Goal: Information Seeking & Learning: Check status

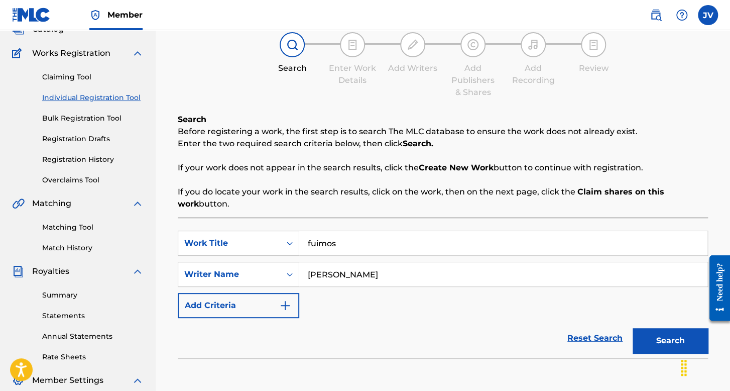
scroll to position [151, 0]
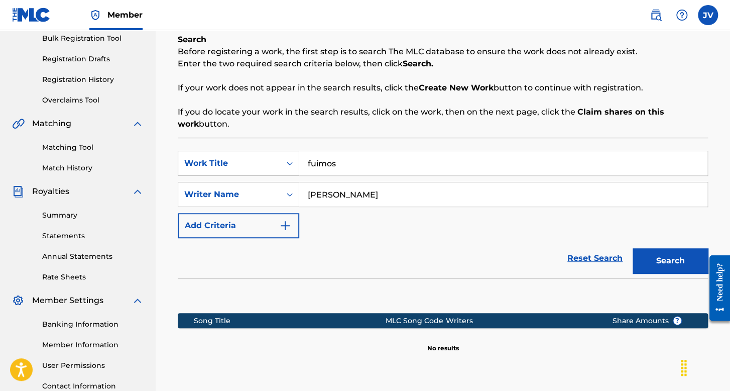
drag, startPoint x: 363, startPoint y: 165, endPoint x: 277, endPoint y: 168, distance: 85.9
click at [277, 168] on div "SearchWithCriteriaf85ea071-ec35-4b2c-b786-3988b506c80b Work Title fuimos" at bounding box center [443, 163] width 530 height 25
type input "l"
type input "La Rumba"
drag, startPoint x: 400, startPoint y: 191, endPoint x: 297, endPoint y: 200, distance: 103.3
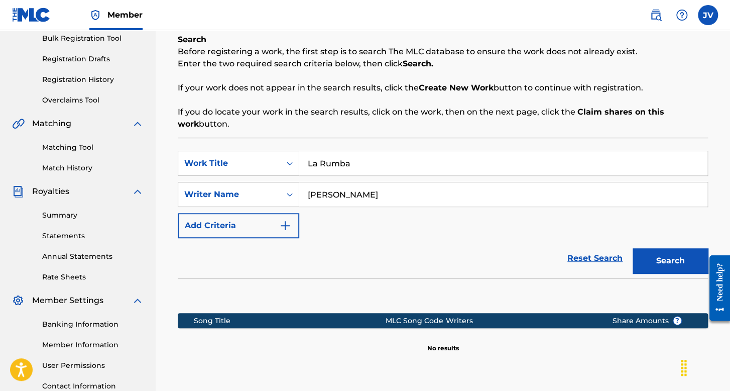
click at [297, 200] on div "SearchWithCriteriafb468836-97b9-4fa8-8a1b-c6ed13dc0071 Writer Name [PERSON_NAME]" at bounding box center [443, 194] width 530 height 25
type input "Jr Mafiah"
click at [665, 262] on button "Search" at bounding box center [670, 260] width 75 height 25
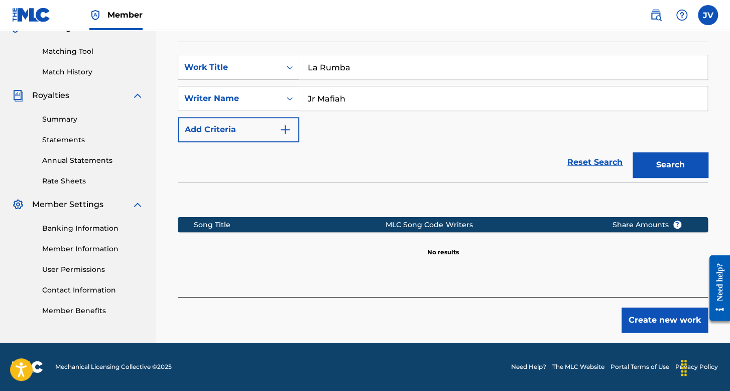
drag, startPoint x: 367, startPoint y: 66, endPoint x: 261, endPoint y: 79, distance: 106.2
click at [261, 79] on div "SearchWithCriteriaf85ea071-ec35-4b2c-b786-3988b506c80b Work Title La Rumba" at bounding box center [443, 67] width 530 height 25
type input "Andamos en On 3"
drag, startPoint x: 364, startPoint y: 102, endPoint x: 270, endPoint y: 85, distance: 95.9
click at [272, 87] on div "SearchWithCriteriafb468836-97b9-4fa8-8a1b-c6ed13dc0071 Writer Name Jr Mafiah" at bounding box center [443, 98] width 530 height 25
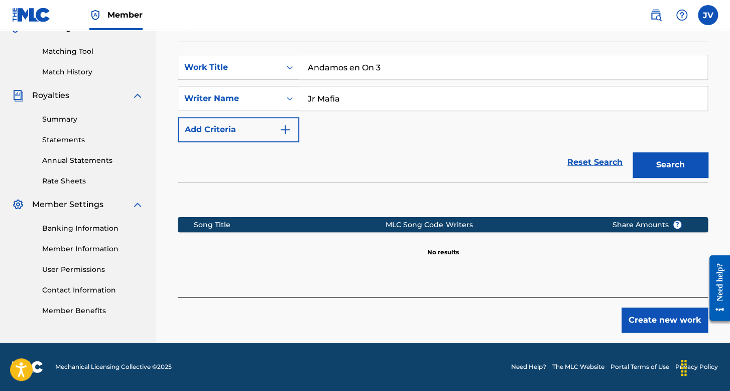
type input "Jr Mafiah"
click at [674, 163] on button "Search" at bounding box center [670, 164] width 75 height 25
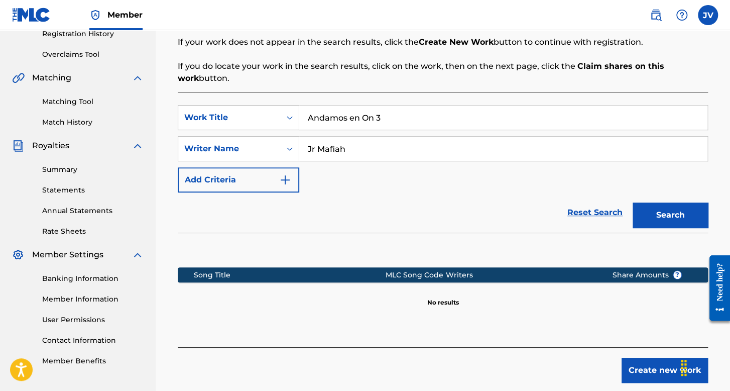
drag, startPoint x: 399, startPoint y: 109, endPoint x: 201, endPoint y: 115, distance: 197.9
click at [201, 115] on div "SearchWithCriteriaf85ea071-ec35-4b2c-b786-3988b506c80b Work Title Andamos en On…" at bounding box center [443, 117] width 530 height 25
type input "CAYMAN"
drag, startPoint x: 373, startPoint y: 157, endPoint x: 285, endPoint y: 157, distance: 87.4
click at [285, 157] on div "SearchWithCriteriafb468836-97b9-4fa8-8a1b-c6ed13dc0071 Writer Name Jr Mafiah" at bounding box center [443, 148] width 530 height 25
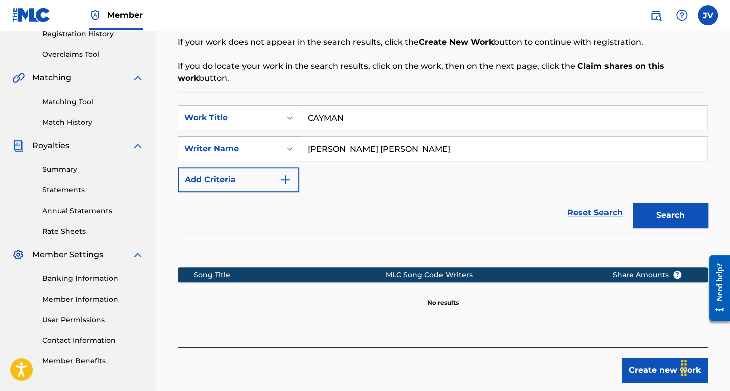
type input "[PERSON_NAME] [PERSON_NAME]"
click at [633, 202] on button "Search" at bounding box center [670, 214] width 75 height 25
drag, startPoint x: 377, startPoint y: 124, endPoint x: 295, endPoint y: 113, distance: 82.5
click at [295, 113] on div "SearchWithCriteriaf85ea071-ec35-4b2c-b786-3988b506c80b Work Title CAYMAN" at bounding box center [443, 117] width 530 height 25
type input "[GEOGRAPHIC_DATA]"
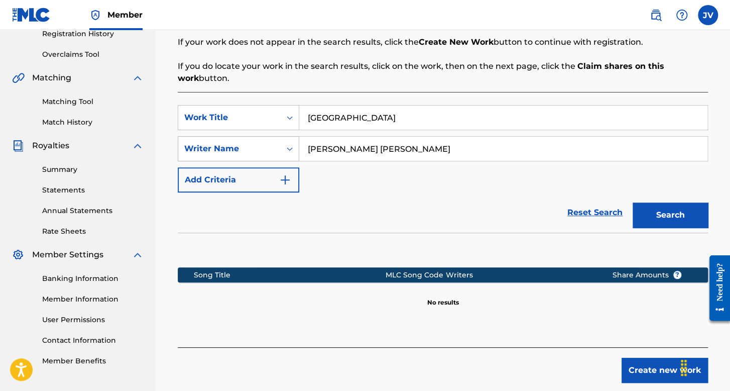
click at [256, 147] on div "SearchWithCriteriafb468836-97b9-4fa8-8a1b-c6ed13dc0071 Writer Name [PERSON_NAME…" at bounding box center [443, 148] width 530 height 25
drag, startPoint x: 454, startPoint y: 149, endPoint x: 295, endPoint y: 146, distance: 159.7
click at [295, 146] on div "SearchWithCriteriafb468836-97b9-4fa8-8a1b-c6ed13dc0071 Writer Name [PERSON_NAME…" at bounding box center [443, 148] width 530 height 25
type input "[PERSON_NAME] [PERSON_NAME]"
click at [633, 202] on button "Search" at bounding box center [670, 214] width 75 height 25
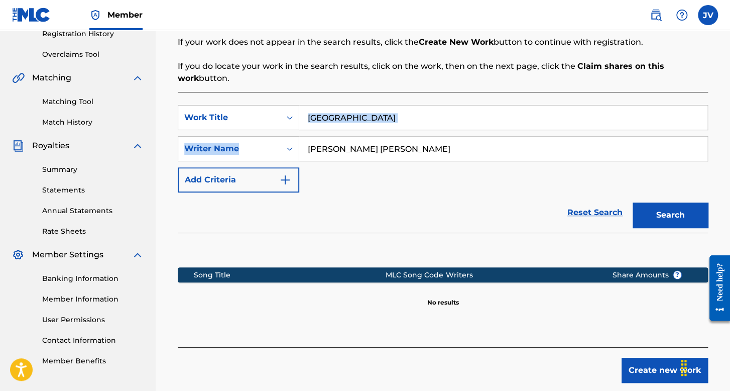
drag, startPoint x: 376, startPoint y: 131, endPoint x: 349, endPoint y: 125, distance: 27.7
click at [327, 124] on div "SearchWithCriteriaf85ea071-ec35-4b2c-b786-3988b506c80b Work Title HONG KONG Sea…" at bounding box center [443, 148] width 530 height 87
drag, startPoint x: 331, startPoint y: 115, endPoint x: 292, endPoint y: 115, distance: 39.7
click at [292, 115] on div "SearchWithCriteriaf85ea071-ec35-4b2c-b786-3988b506c80b Work Title [GEOGRAPHIC_D…" at bounding box center [443, 117] width 530 height 25
type input "veneno"
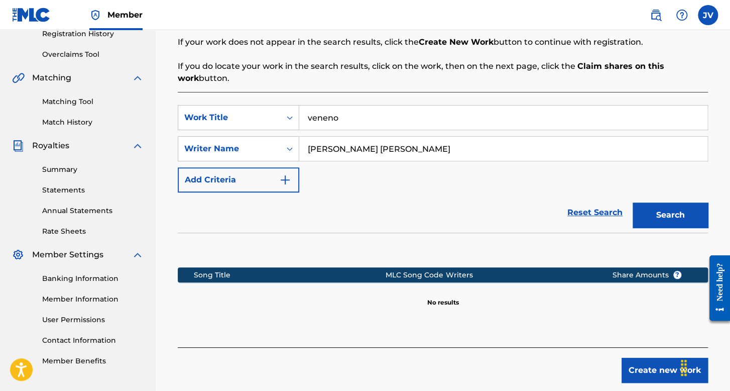
drag, startPoint x: 417, startPoint y: 153, endPoint x: 359, endPoint y: 152, distance: 57.7
click at [359, 153] on input "[PERSON_NAME] [PERSON_NAME]" at bounding box center [503, 149] width 408 height 24
click at [432, 131] on div "SearchWithCriteriaf85ea071-ec35-4b2c-b786-3988b506c80b Work Title veneno Search…" at bounding box center [443, 148] width 530 height 87
drag, startPoint x: 416, startPoint y: 147, endPoint x: 300, endPoint y: 134, distance: 117.2
click at [300, 134] on div "SearchWithCriteriaf85ea071-ec35-4b2c-b786-3988b506c80b Work Title veneno Search…" at bounding box center [443, 148] width 530 height 87
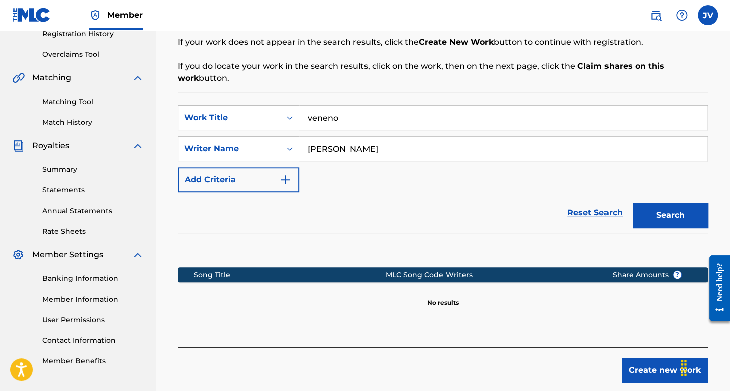
click at [633, 202] on button "Search" at bounding box center [670, 214] width 75 height 25
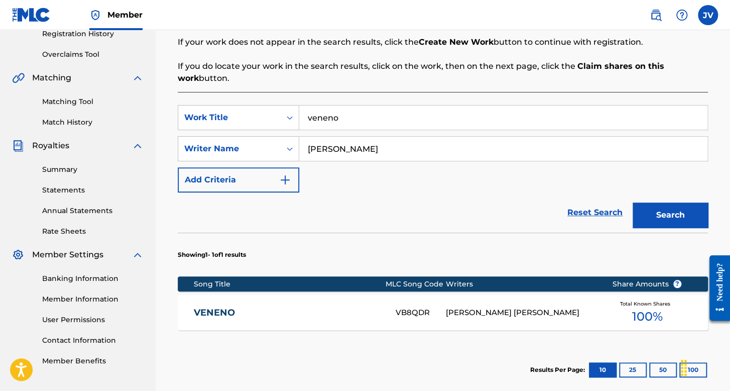
type input "[PERSON_NAME]"
drag, startPoint x: 340, startPoint y: 110, endPoint x: 208, endPoint y: 83, distance: 134.3
click at [208, 83] on div "Search Before registering a work, the first step is to search The MLC database …" at bounding box center [443, 202] width 530 height 429
type input "PRENDIDOS"
drag, startPoint x: 387, startPoint y: 147, endPoint x: 286, endPoint y: 159, distance: 101.6
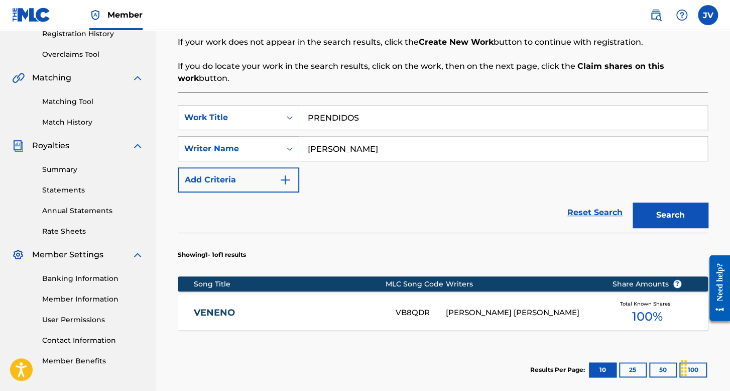
click at [286, 159] on div "SearchWithCriteriafb468836-97b9-4fa8-8a1b-c6ed13dc0071 Writer Name [PERSON_NAME]" at bounding box center [443, 148] width 530 height 25
click at [633, 202] on button "Search" at bounding box center [670, 214] width 75 height 25
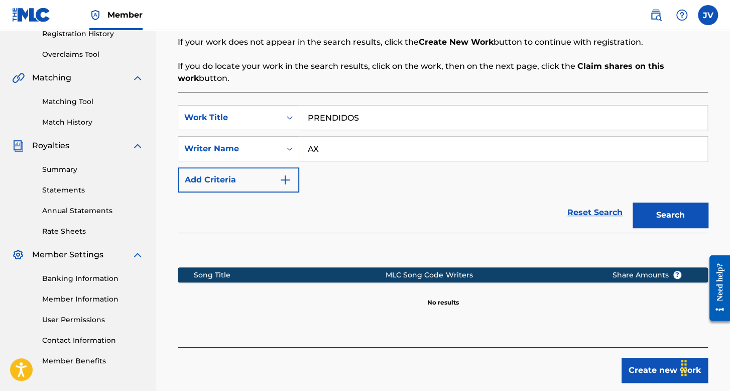
type input "A"
type input "[PERSON_NAME]"
click at [633, 202] on button "Search" at bounding box center [670, 214] width 75 height 25
drag, startPoint x: 366, startPoint y: 103, endPoint x: 384, endPoint y: 118, distance: 23.5
click at [309, 118] on div "SearchWithCriteriaf85ea071-ec35-4b2c-b786-3988b506c80b Work Title PRENDIDOS Sea…" at bounding box center [443, 219] width 530 height 255
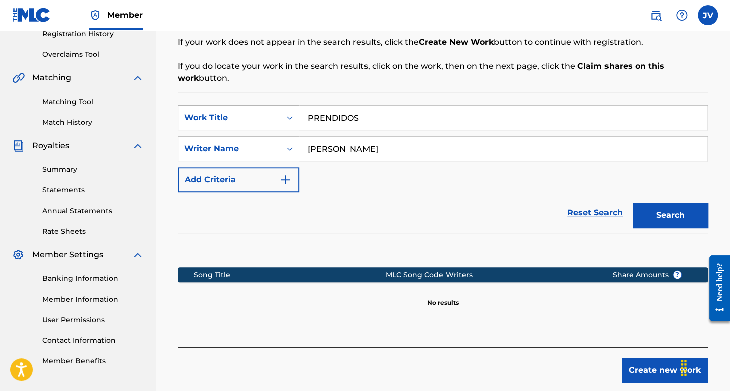
drag, startPoint x: 384, startPoint y: 118, endPoint x: 229, endPoint y: 104, distance: 155.3
click at [229, 105] on div "SearchWithCriteriaf85ea071-ec35-4b2c-b786-3988b506c80b Work Title PRENDIDOS" at bounding box center [443, 117] width 530 height 25
type input "don"
drag, startPoint x: 392, startPoint y: 222, endPoint x: 409, endPoint y: 170, distance: 54.3
click at [395, 219] on div "Reset Search Search" at bounding box center [443, 212] width 530 height 40
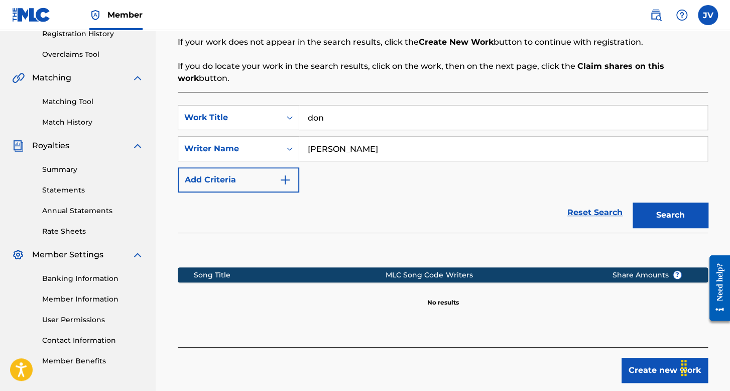
drag, startPoint x: 410, startPoint y: 148, endPoint x: 147, endPoint y: 120, distance: 264.6
click at [147, 120] on main "[PERSON_NAME] [PERSON_NAME] Summary Catalog Works Registration Claiming Tool In…" at bounding box center [365, 113] width 730 height 559
type input "[PERSON_NAME]"
click at [633, 202] on button "Search" at bounding box center [670, 214] width 75 height 25
drag, startPoint x: 369, startPoint y: 103, endPoint x: 275, endPoint y: 125, distance: 96.5
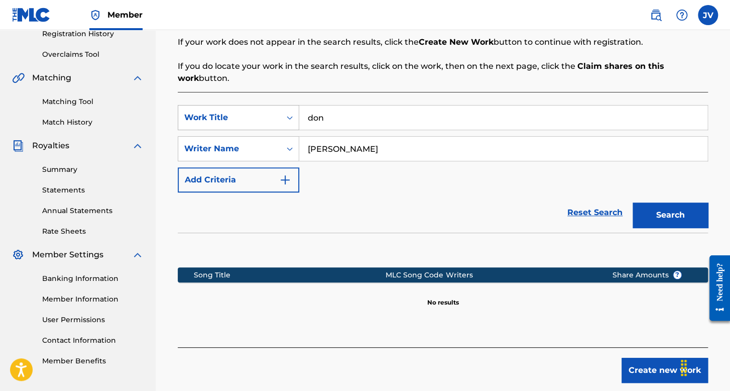
click at [275, 125] on div "SearchWithCriteriaf85ea071-ec35-4b2c-b786-3988b506c80b Work Title don SearchWit…" at bounding box center [443, 219] width 530 height 255
click at [300, 123] on input "don" at bounding box center [503, 117] width 408 height 24
type input "de botas o gabanas"
drag, startPoint x: 354, startPoint y: 149, endPoint x: 264, endPoint y: 152, distance: 90.4
click at [264, 152] on div "SearchWithCriteriafb468836-97b9-4fa8-8a1b-c6ed13dc0071 Writer Name [PERSON_NAME]" at bounding box center [443, 148] width 530 height 25
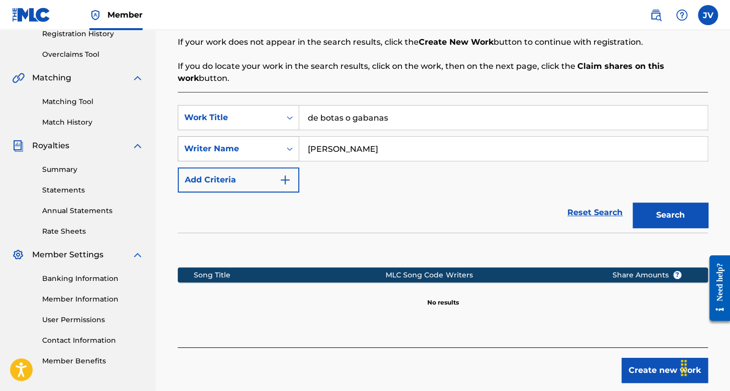
type input "[PERSON_NAME]"
click at [633, 202] on button "Search" at bounding box center [670, 214] width 75 height 25
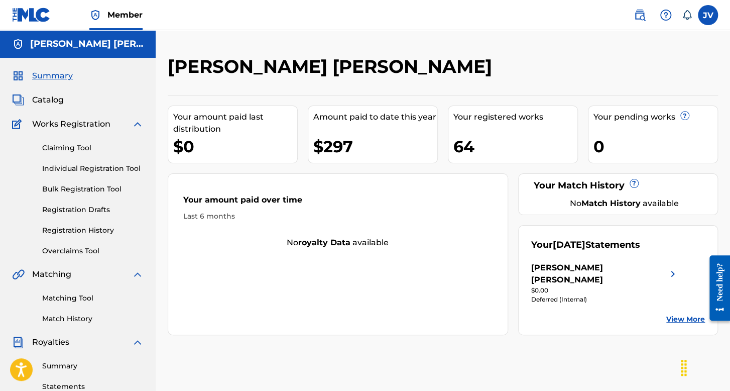
click at [98, 229] on link "Registration History" at bounding box center [92, 230] width 101 height 11
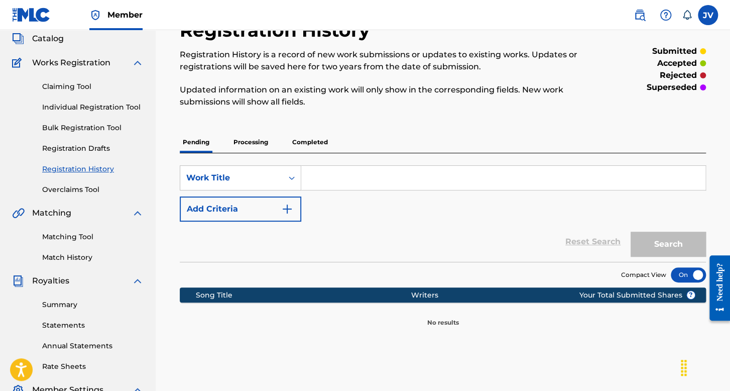
scroll to position [100, 0]
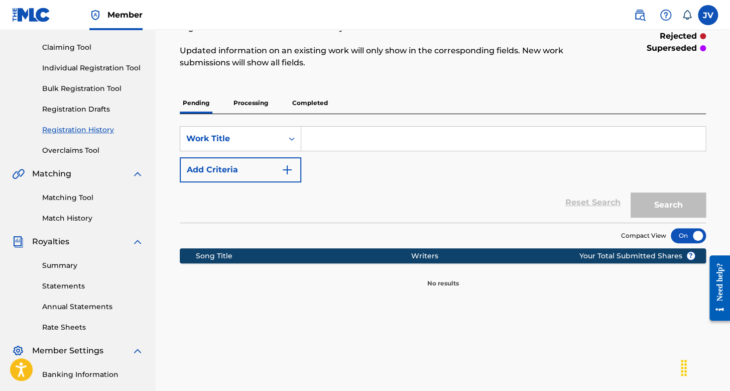
drag, startPoint x: 258, startPoint y: 95, endPoint x: 254, endPoint y: 79, distance: 16.6
click at [257, 89] on div "Registration History Registration History is a record of new work submissions o…" at bounding box center [443, 134] width 550 height 308
click at [267, 105] on p "Processing" at bounding box center [250, 102] width 41 height 21
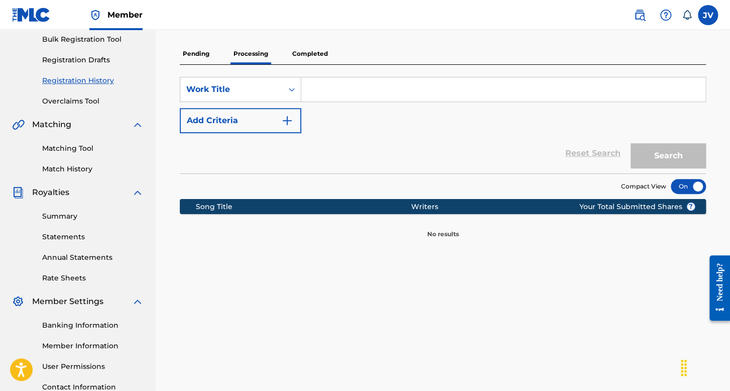
scroll to position [151, 0]
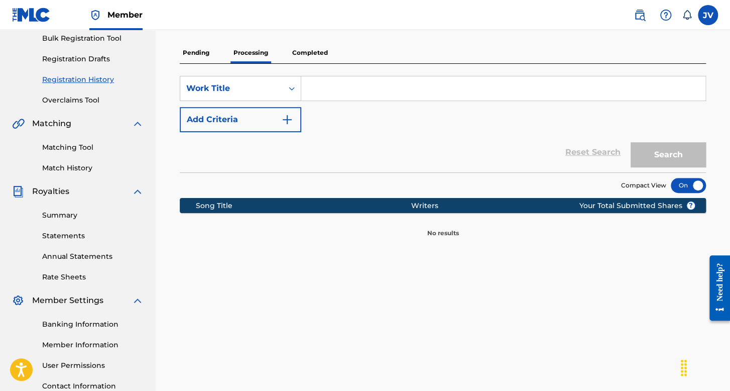
click at [319, 48] on p "Completed" at bounding box center [310, 52] width 42 height 21
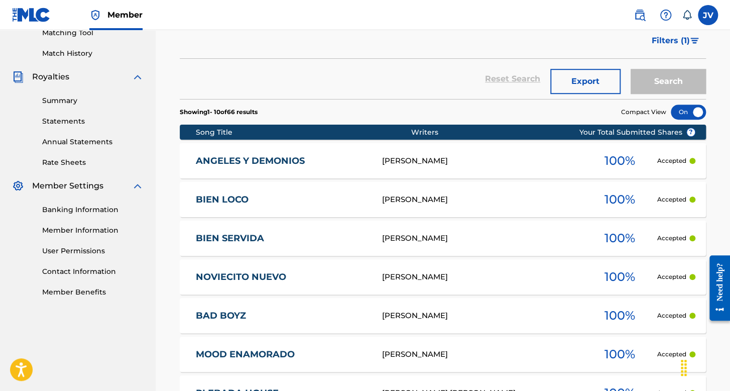
scroll to position [251, 0]
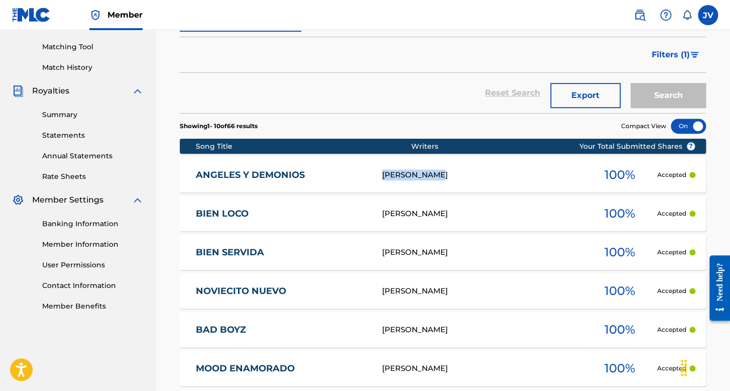
drag, startPoint x: 379, startPoint y: 167, endPoint x: 470, endPoint y: 169, distance: 91.9
click at [470, 169] on div "ANGELES Y DEMONIOS benni blanco 100 % Accepted" at bounding box center [443, 174] width 526 height 35
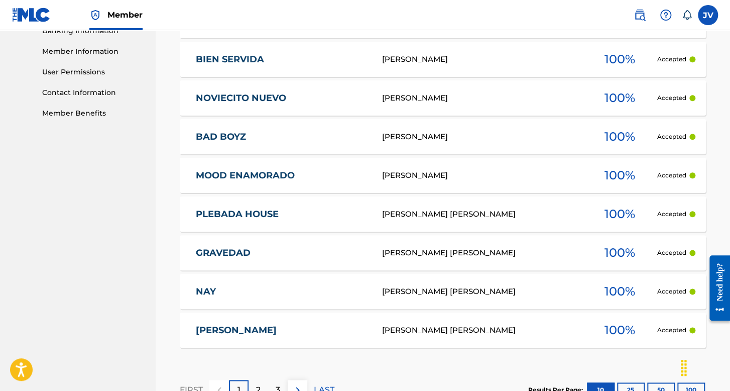
scroll to position [351, 0]
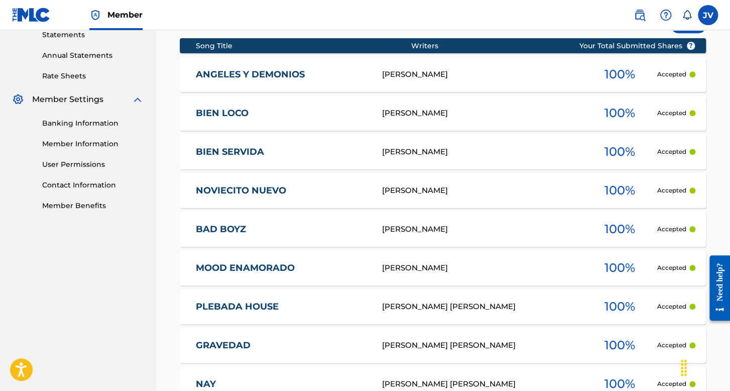
click at [105, 126] on link "Banking Information" at bounding box center [92, 123] width 101 height 11
